Goal: Information Seeking & Learning: Find specific fact

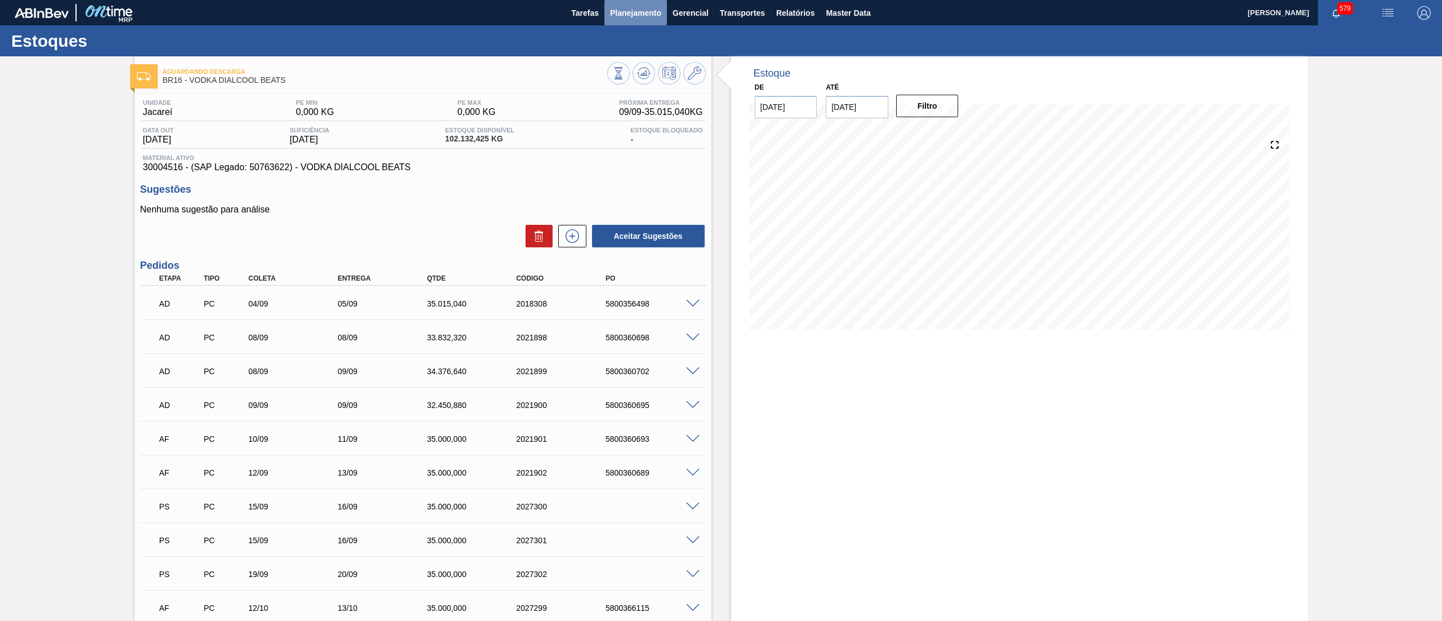
click at [648, 15] on span "Planejamento" at bounding box center [635, 13] width 51 height 14
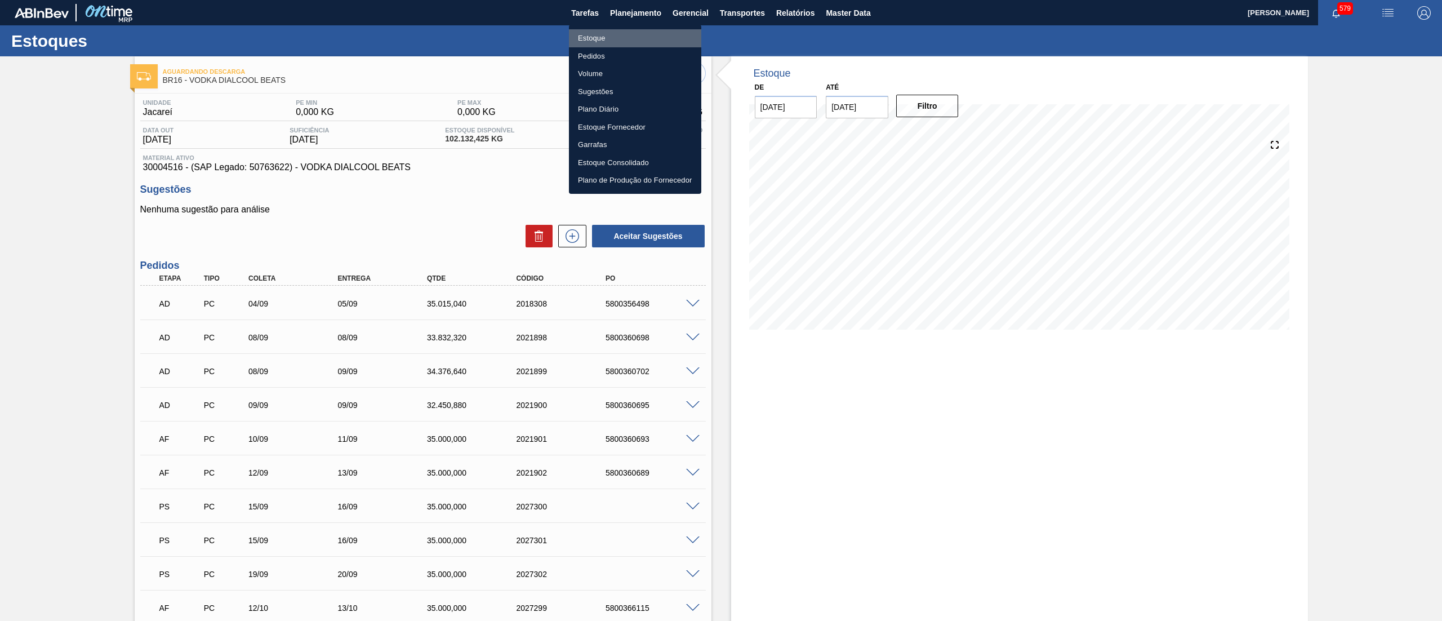
click at [621, 38] on li "Estoque" at bounding box center [635, 38] width 132 height 18
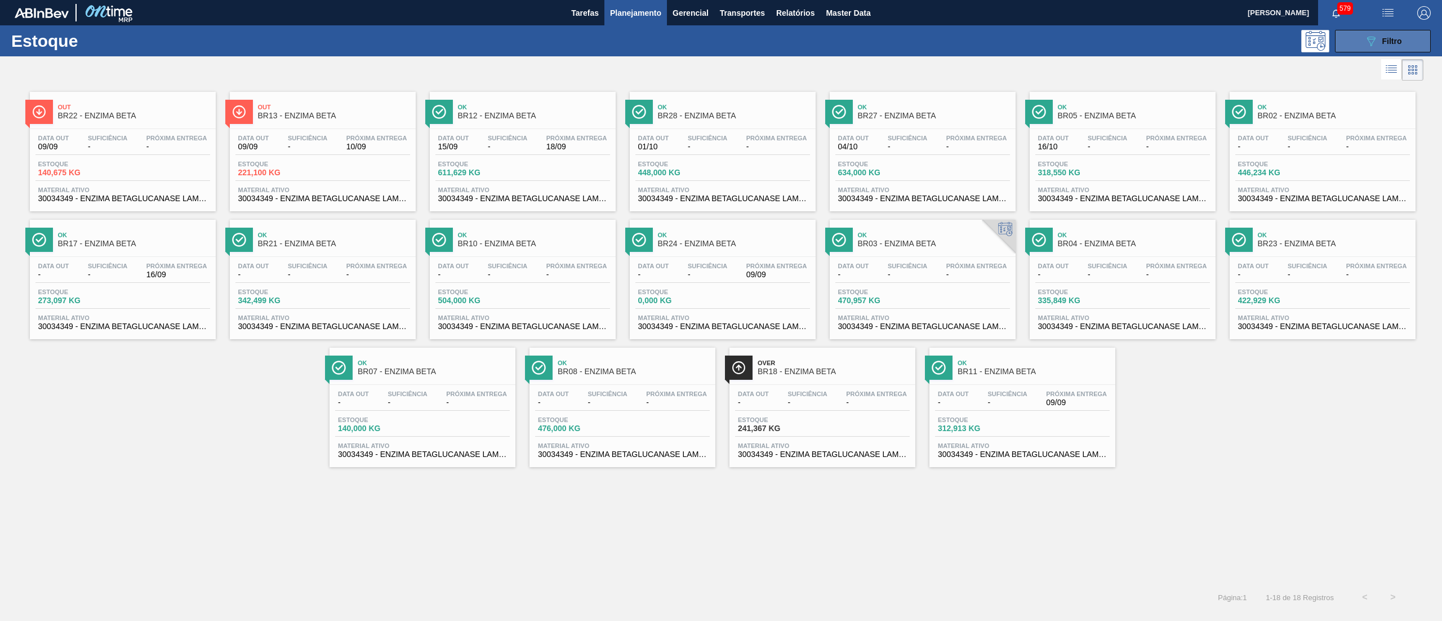
click at [1345, 35] on button "089F7B8B-B2A5-4AFE-B5C0-19BA573D28AC Filtro" at bounding box center [1383, 41] width 96 height 23
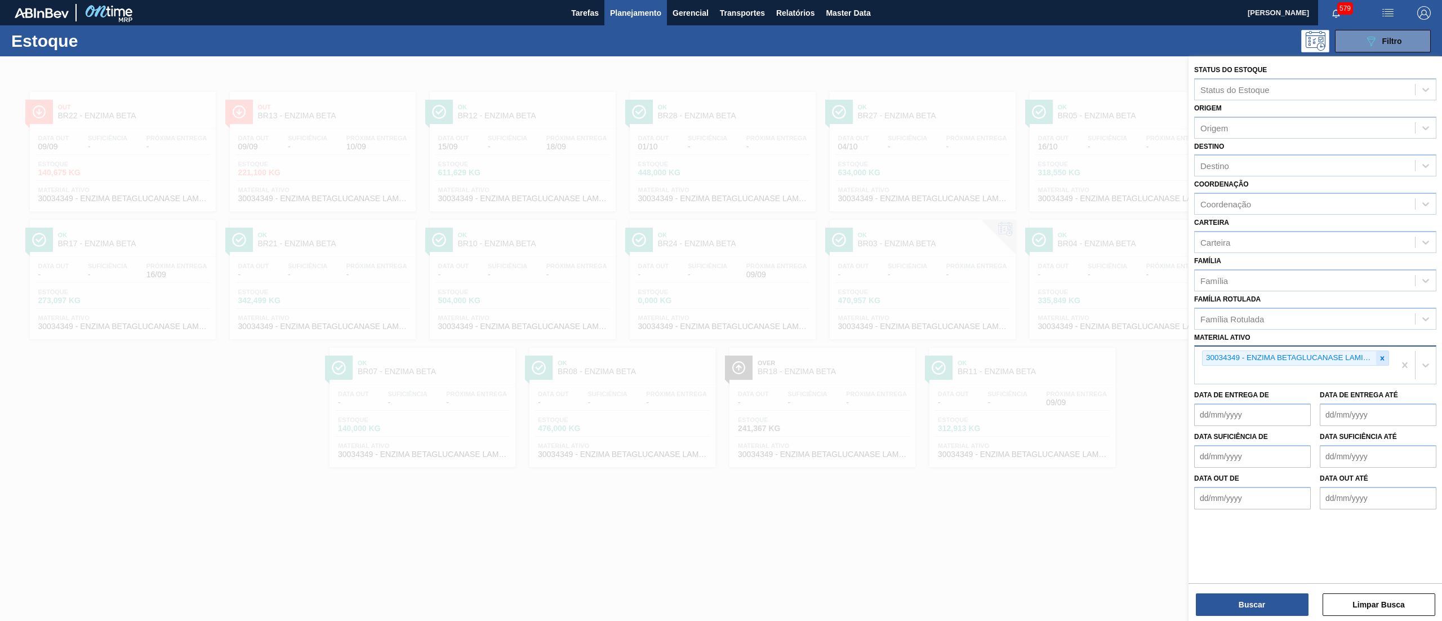
click at [1382, 354] on icon at bounding box center [1382, 358] width 8 height 8
click at [1323, 321] on div "Família Rotulada" at bounding box center [1304, 318] width 220 height 16
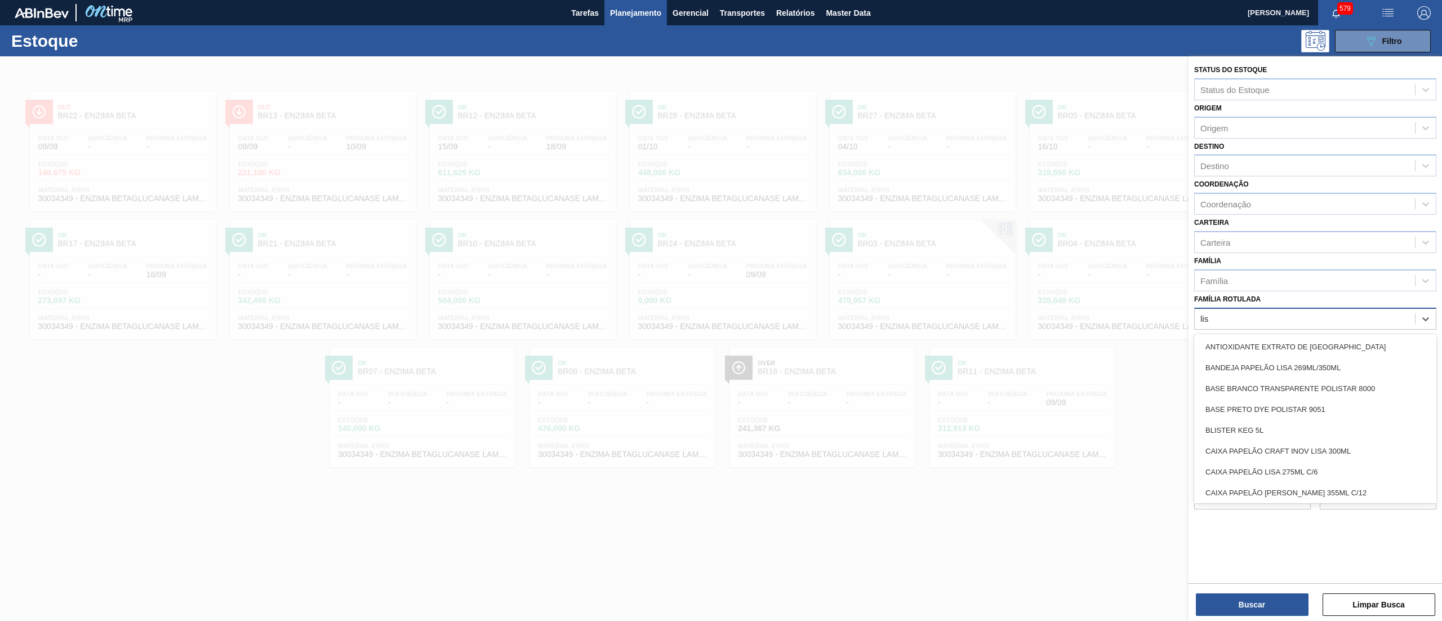
type Rotulada "lisa"
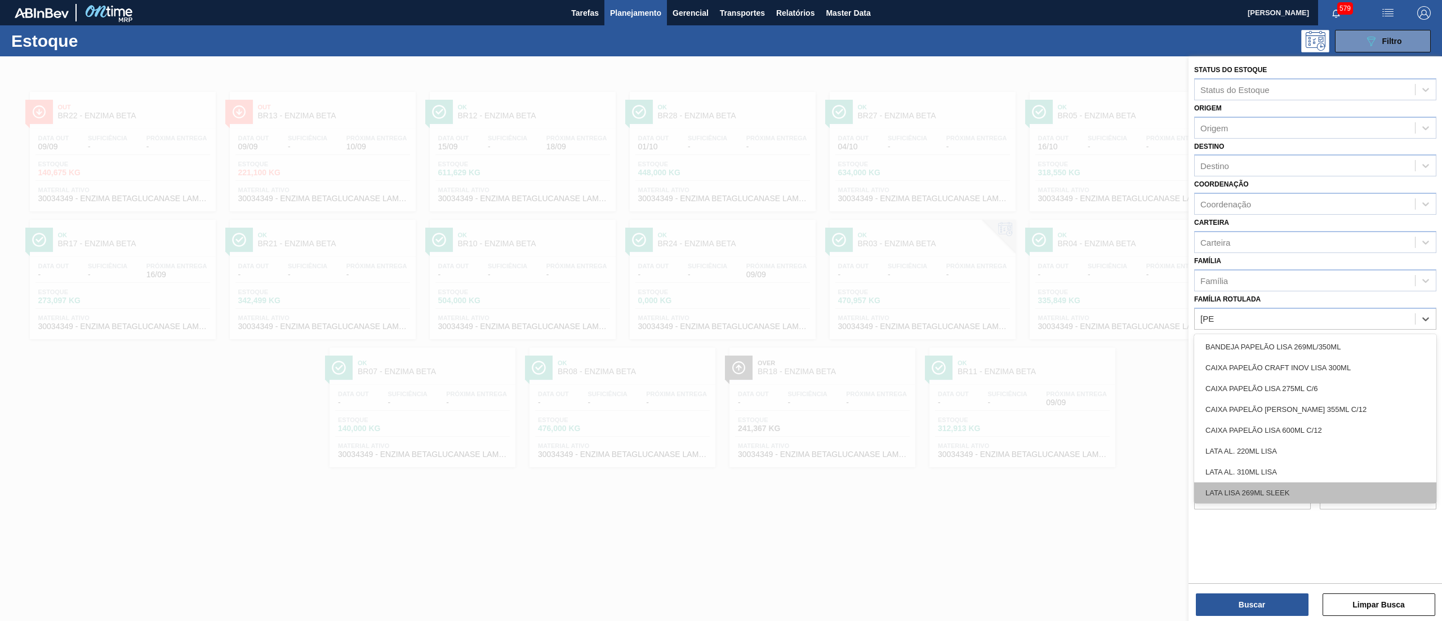
scroll to position [86, 0]
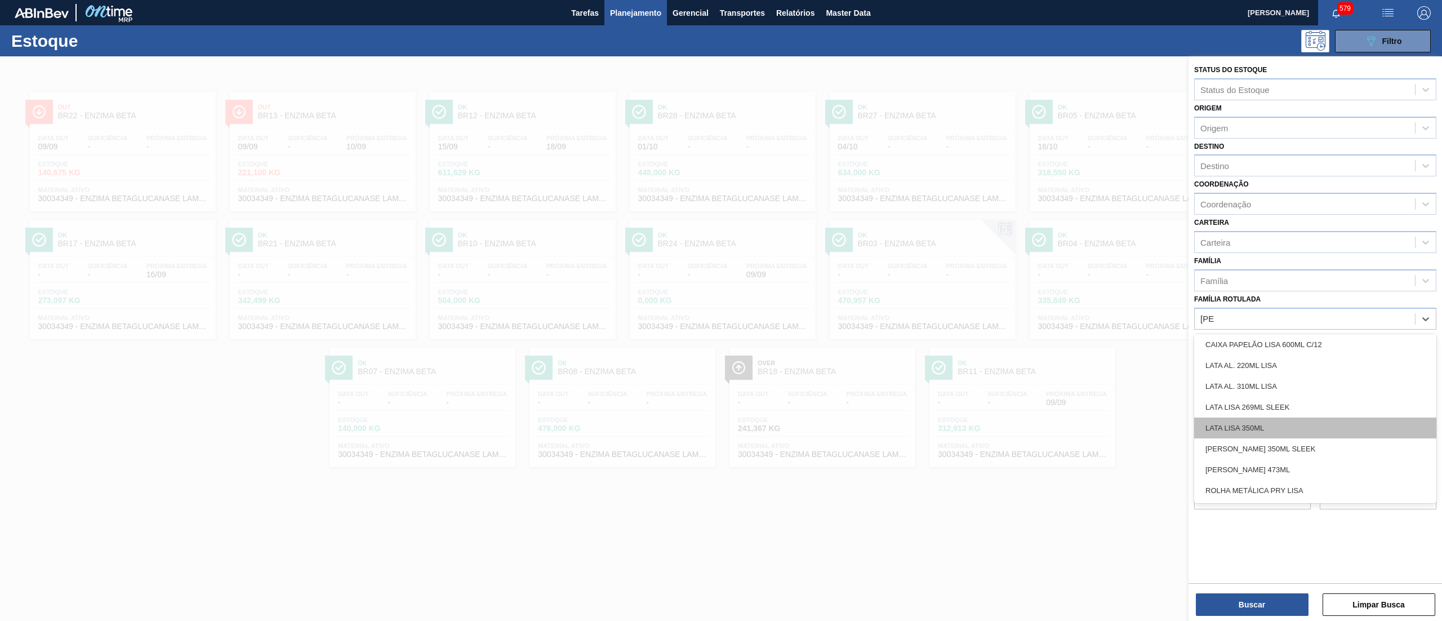
click at [1298, 423] on div "LATA LISA 350ML" at bounding box center [1315, 427] width 242 height 21
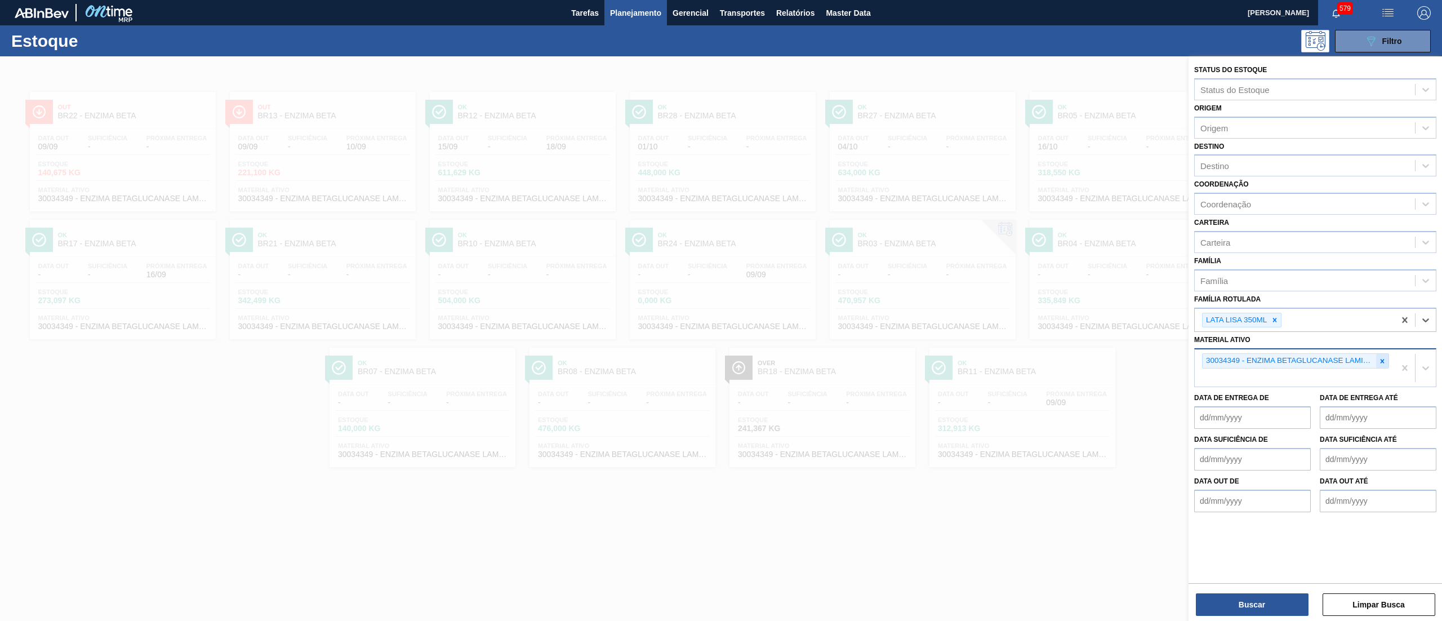
click at [1381, 364] on div at bounding box center [1382, 361] width 12 height 14
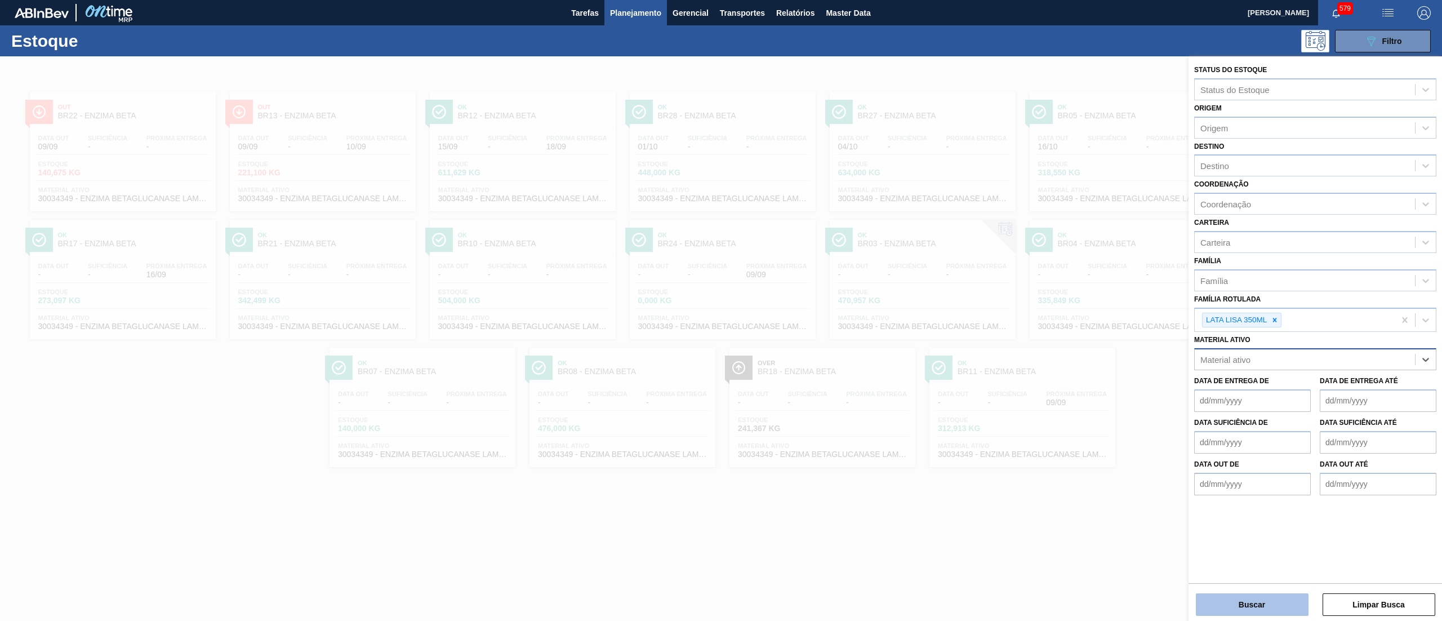
click at [1231, 606] on button "Buscar" at bounding box center [1252, 604] width 113 height 23
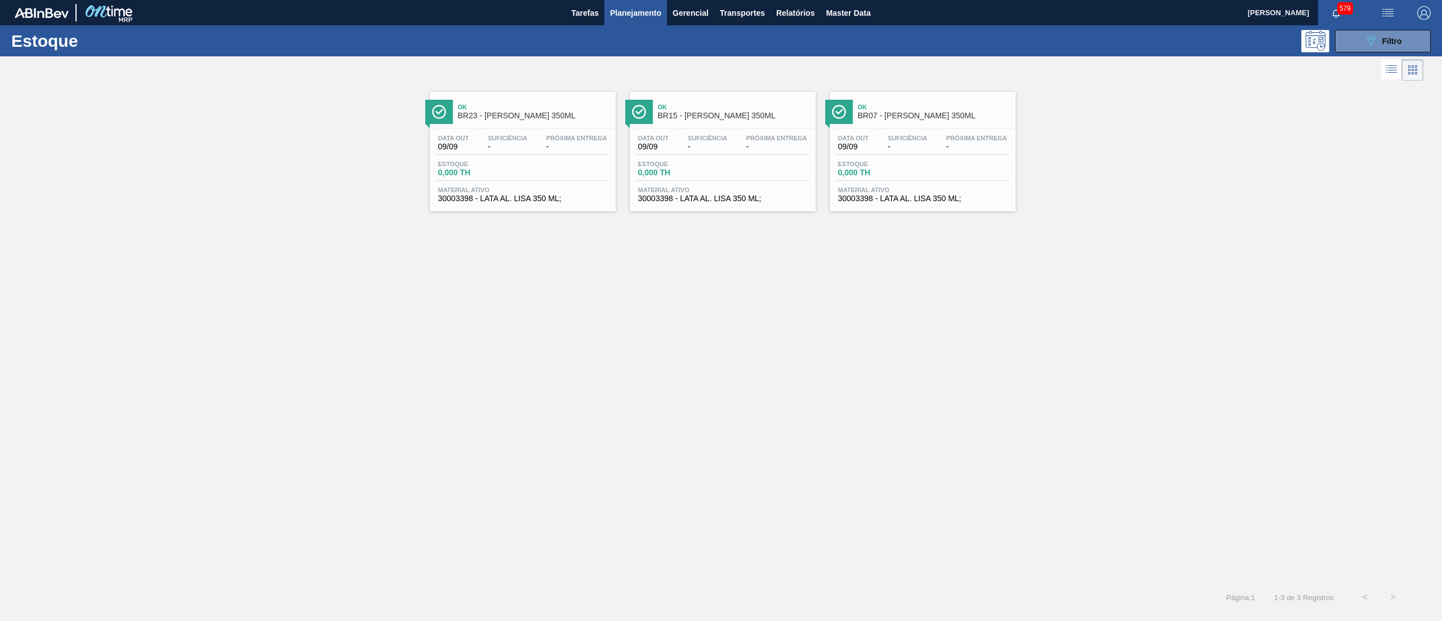
click at [554, 202] on span "30003398 - LATA AL. LISA 350 ML;" at bounding box center [522, 198] width 169 height 8
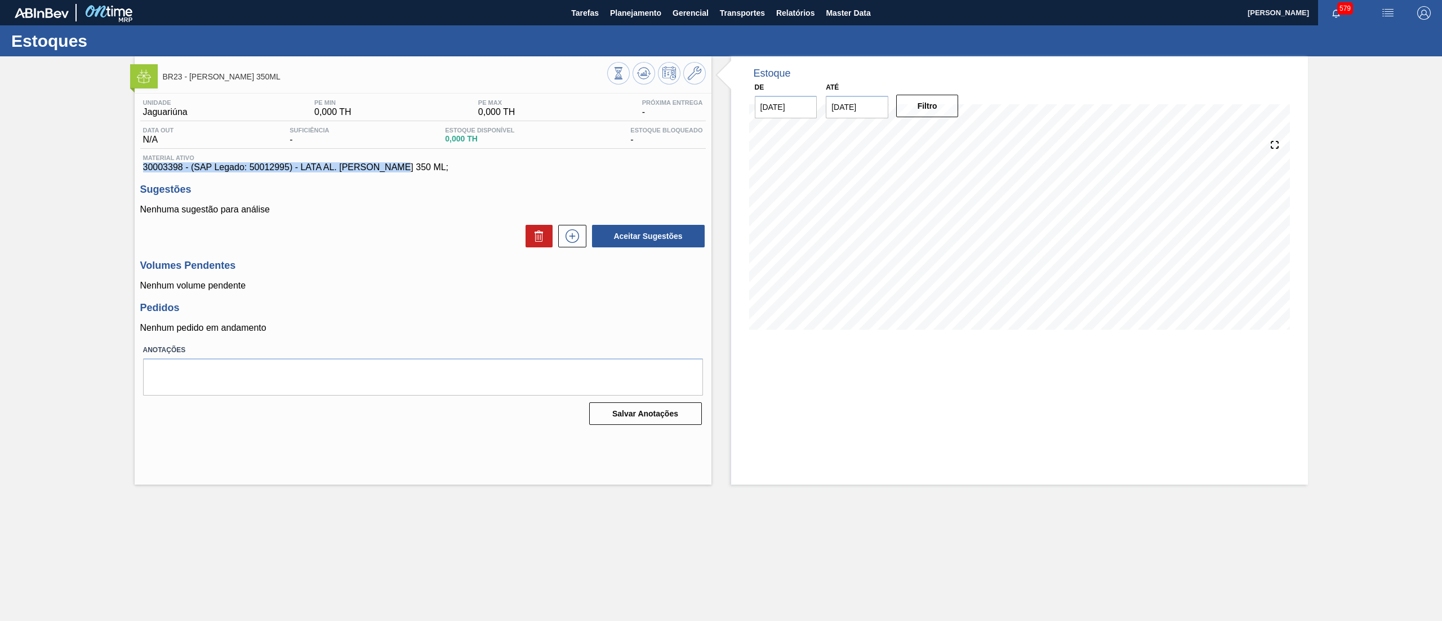
drag, startPoint x: 397, startPoint y: 167, endPoint x: 83, endPoint y: 168, distance: 313.7
click at [83, 168] on div "BR23 - LATA LISA 350ML Unidade Jaguariúna PE MIN 0,000 TH PE MAX 0,000 TH Próxi…" at bounding box center [721, 270] width 1442 height 428
copy span "30003398 - (SAP Legado: 50012995) - LATA AL. LISA 350 ML;"
